Goal: Task Accomplishment & Management: Manage account settings

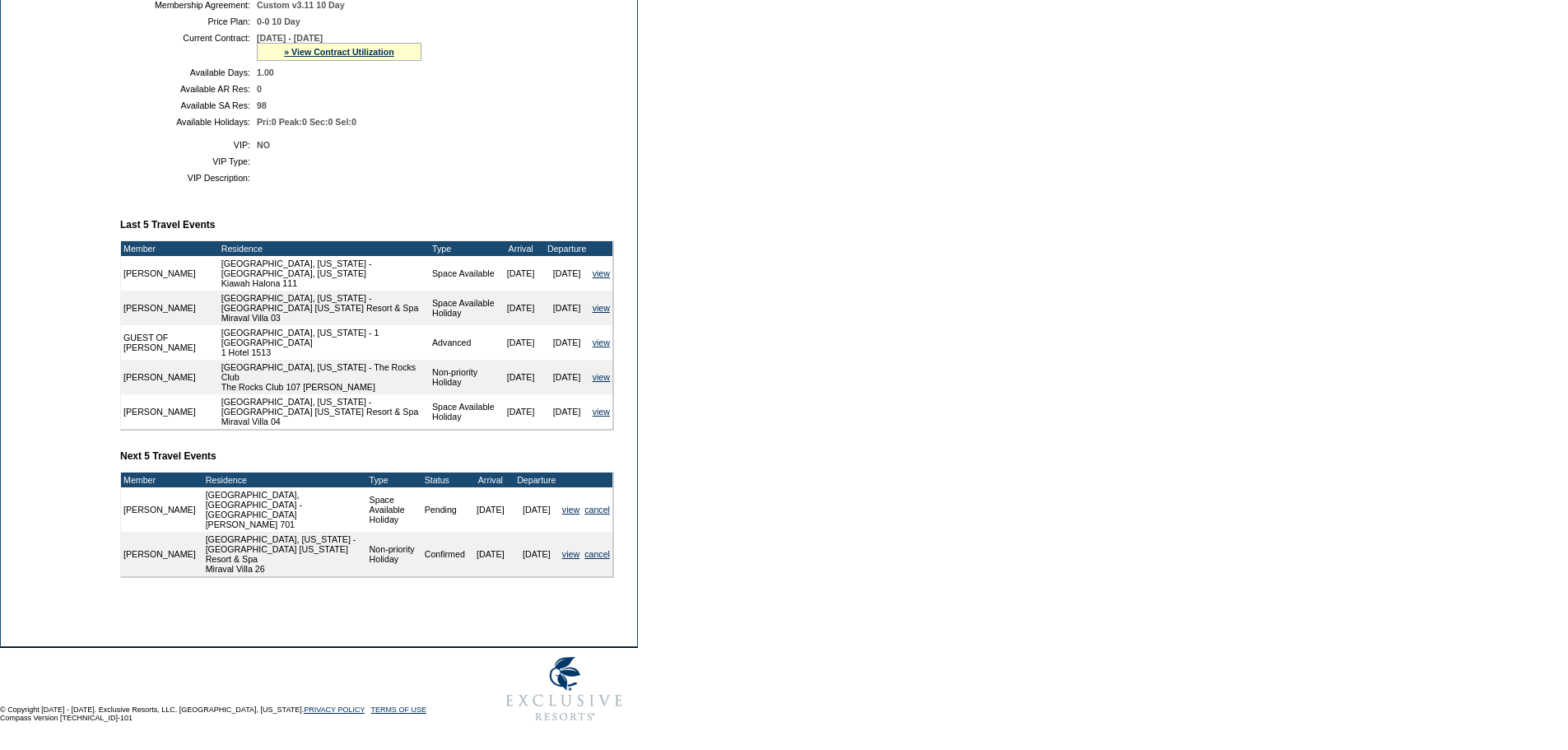
scroll to position [445, 0]
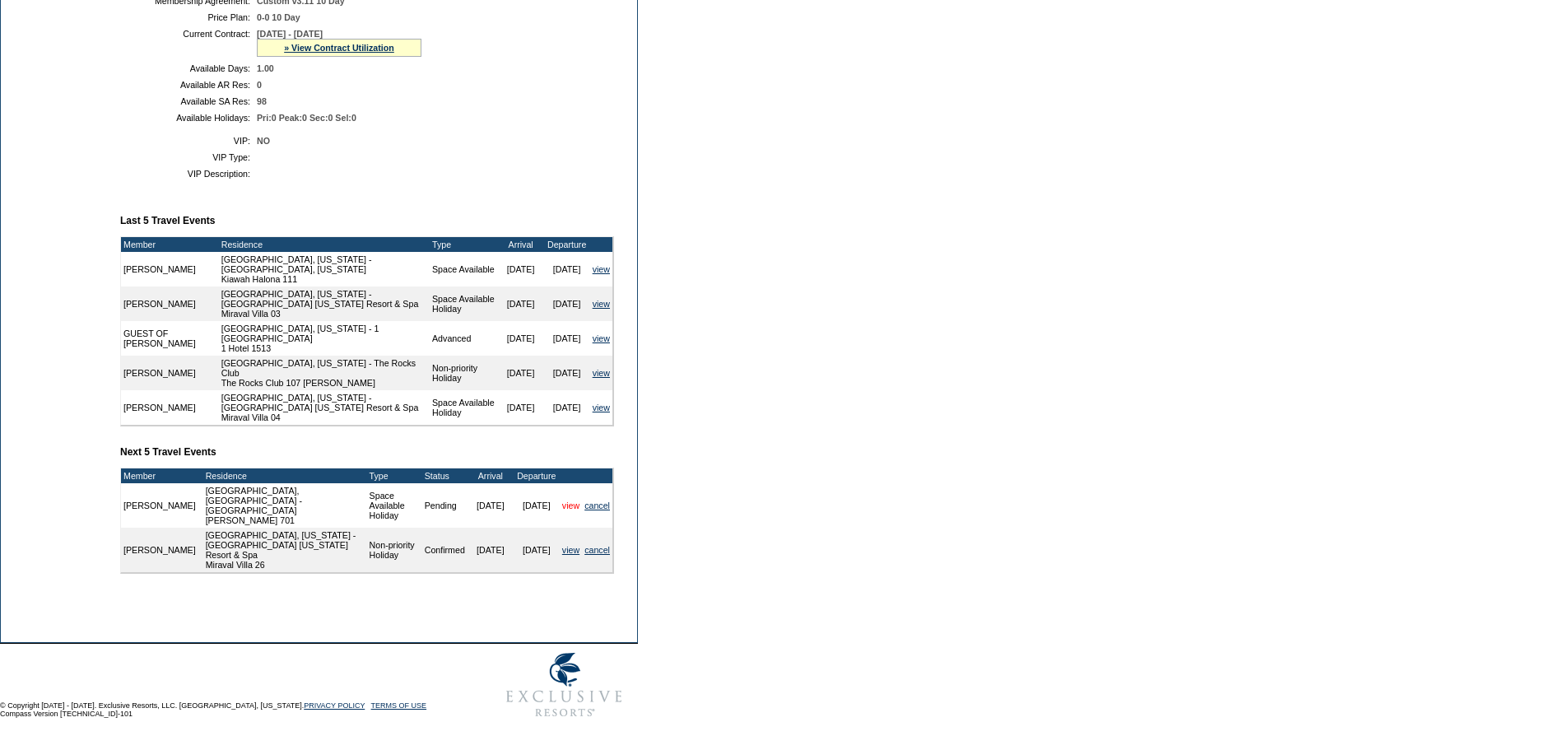
click at [571, 511] on link "view" at bounding box center [570, 505] width 17 height 10
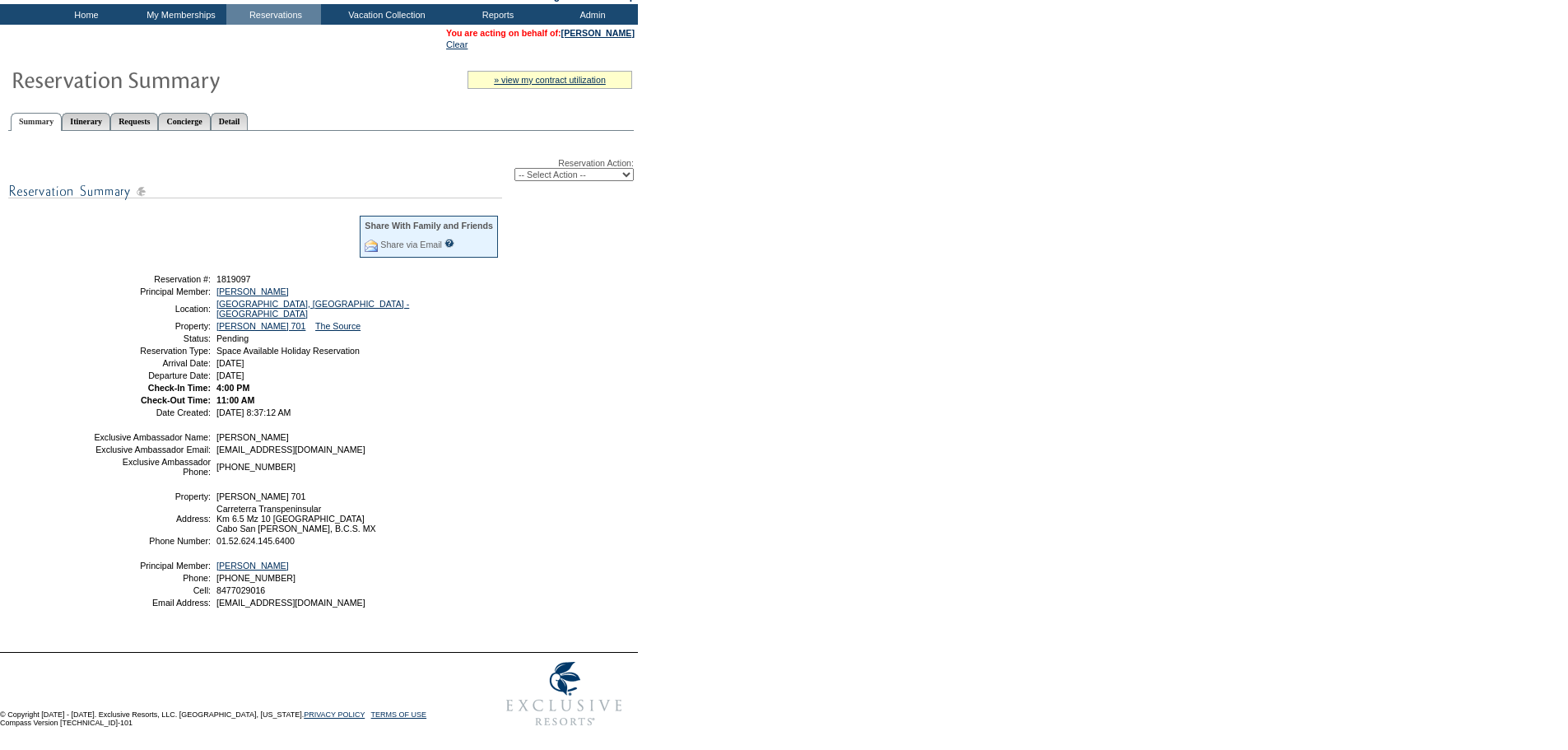
scroll to position [129, 0]
click at [594, 168] on select "-- Select Action -- Modify Reservation Dates Modify Reservation Cost Modify Occ…" at bounding box center [574, 174] width 119 height 14
select select "ChangeDates"
click at [514, 168] on select "-- Select Action -- Modify Reservation Dates Modify Reservation Cost Modify Occ…" at bounding box center [574, 174] width 119 height 14
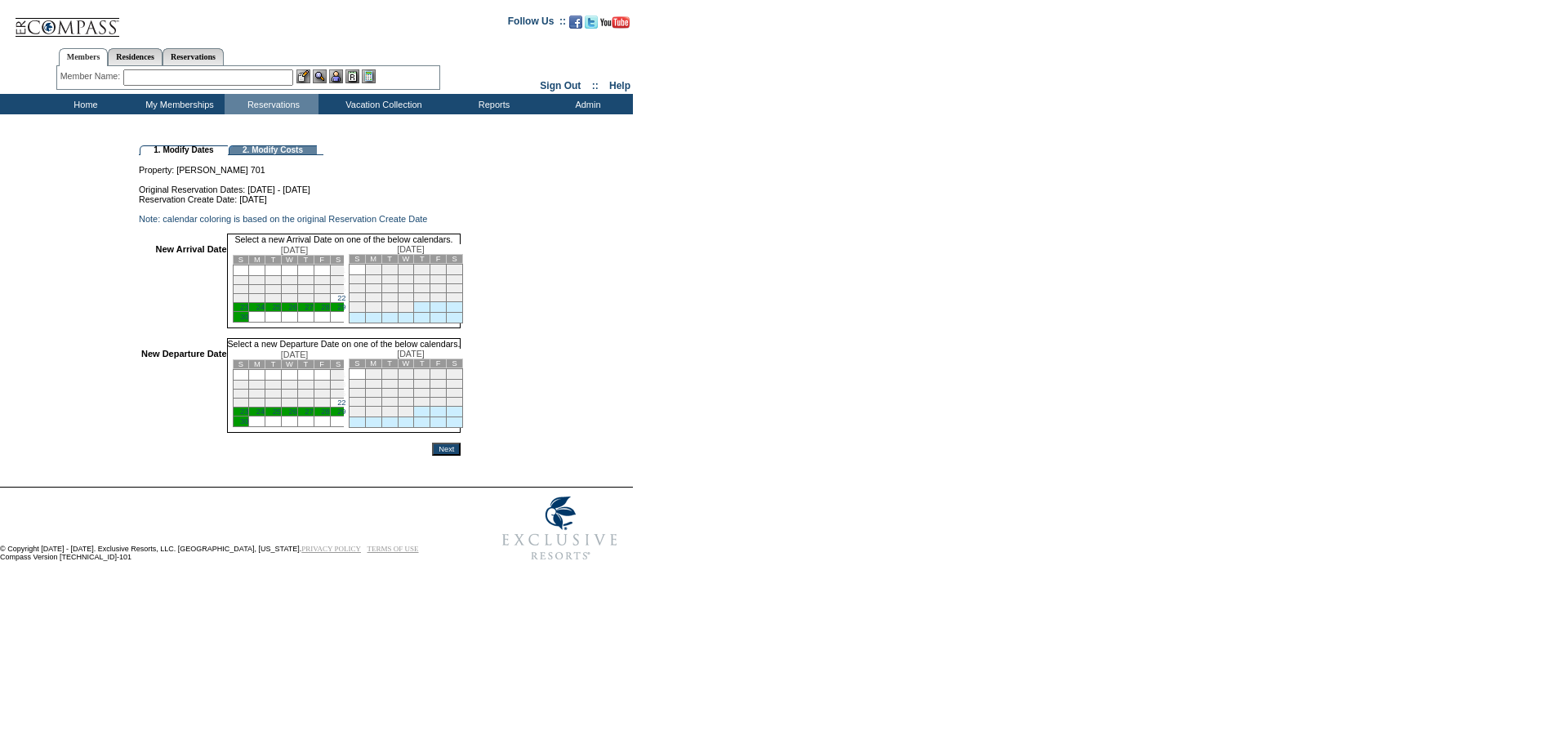
click at [264, 311] on link "24" at bounding box center [260, 307] width 8 height 8
